Goal: Task Accomplishment & Management: Manage account settings

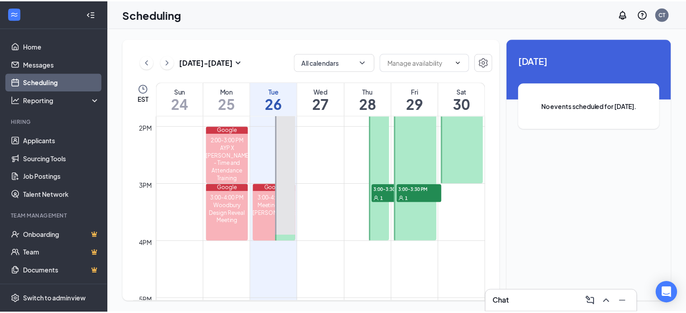
scroll to position [804, 0]
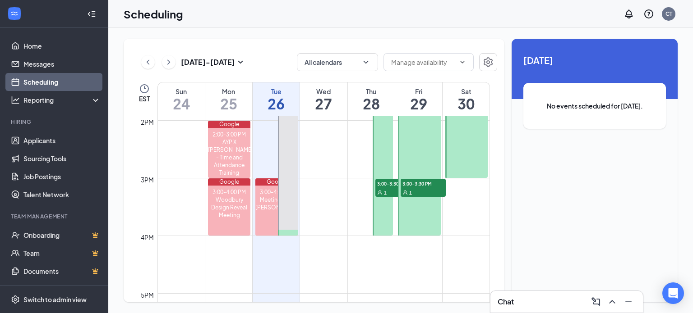
click at [387, 188] on div "1" at bounding box center [397, 192] width 45 height 9
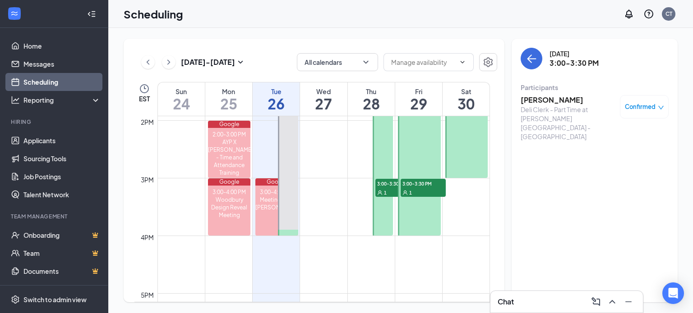
click at [419, 185] on span "3:00-3:30 PM" at bounding box center [423, 183] width 45 height 9
click at [49, 138] on link "Applicants" at bounding box center [61, 141] width 77 height 18
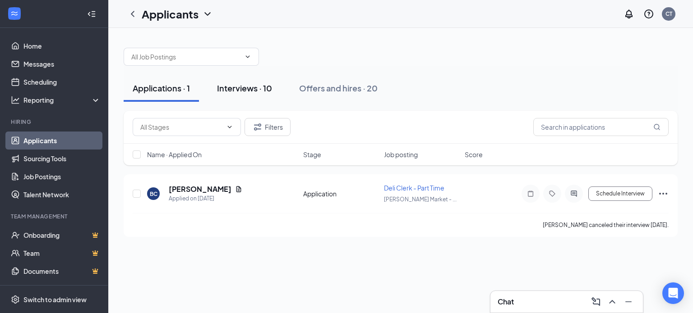
click at [263, 86] on div "Interviews · 10" at bounding box center [244, 88] width 55 height 11
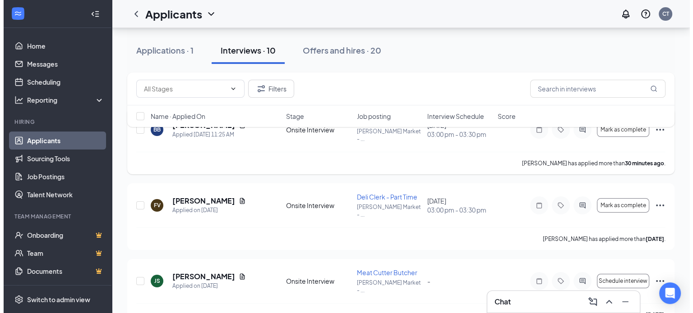
scroll to position [45, 0]
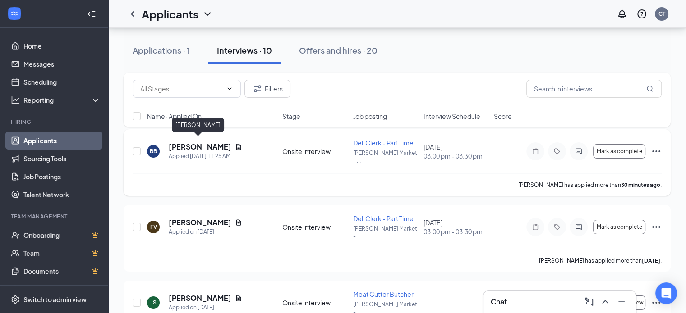
click at [211, 143] on h5 "[PERSON_NAME]" at bounding box center [200, 147] width 63 height 10
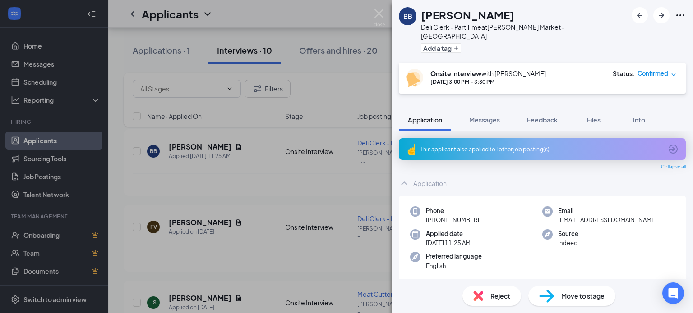
click at [507, 146] on div "This applicant also applied to 1 other job posting(s)" at bounding box center [541, 150] width 242 height 8
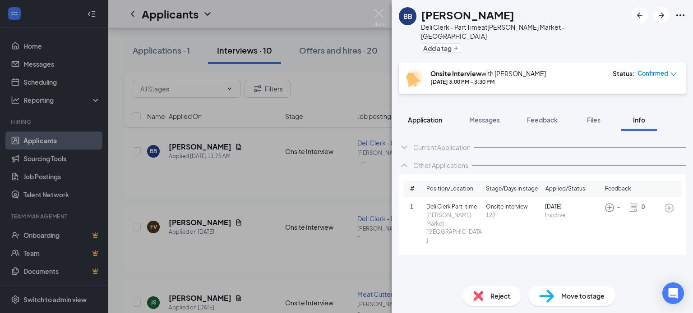
click at [435, 116] on span "Application" at bounding box center [425, 120] width 34 height 8
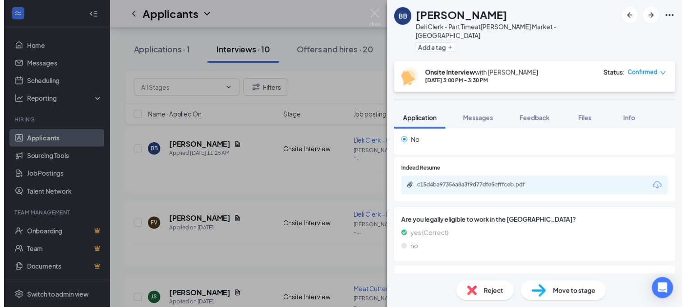
scroll to position [406, 0]
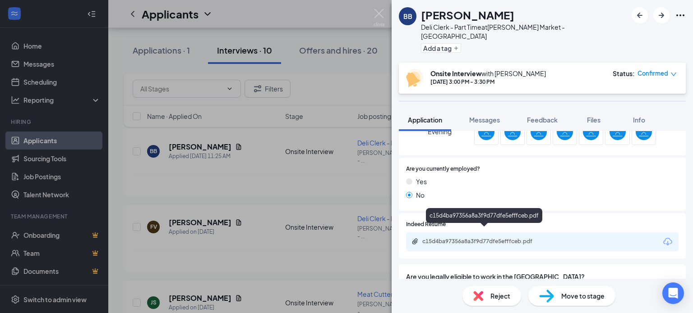
click at [533, 238] on div "c15d4ba97356a8a3f9d77dfe5efffceb.pdf" at bounding box center [485, 241] width 126 height 7
click at [378, 14] on img at bounding box center [378, 18] width 11 height 18
